Goal: Register for event/course

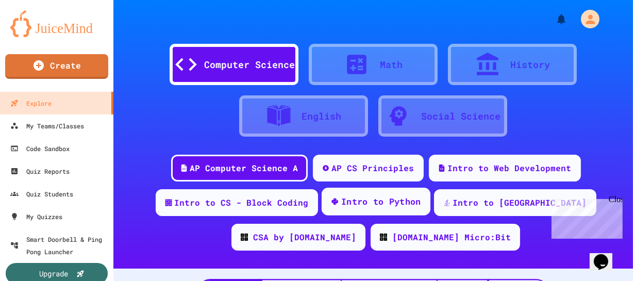
click at [346, 206] on div "Intro to Python" at bounding box center [381, 201] width 80 height 13
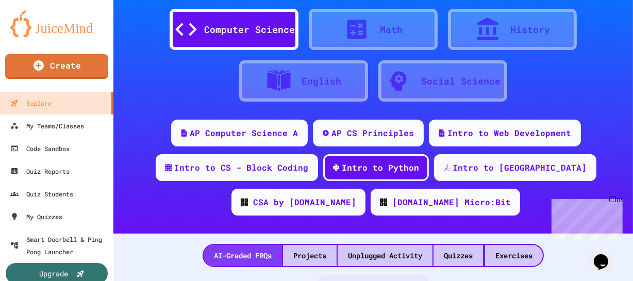
scroll to position [234, 0]
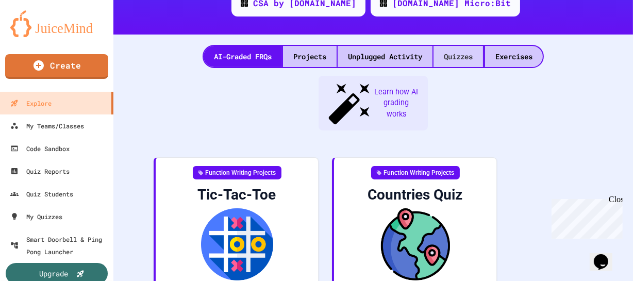
click at [454, 54] on div "Quizzes" at bounding box center [457, 56] width 49 height 21
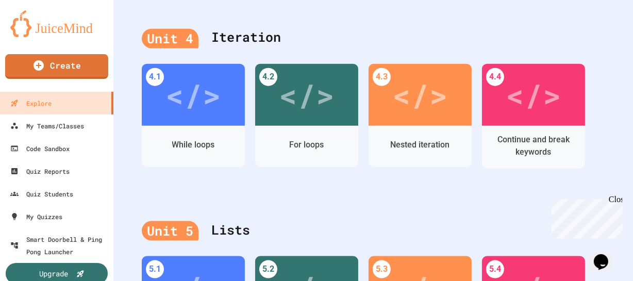
scroll to position [1124, 0]
